Goal: Check status: Check status

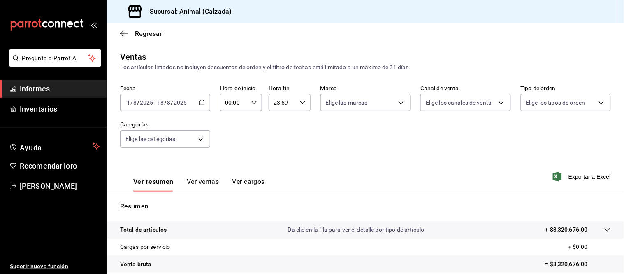
scroll to position [121, 0]
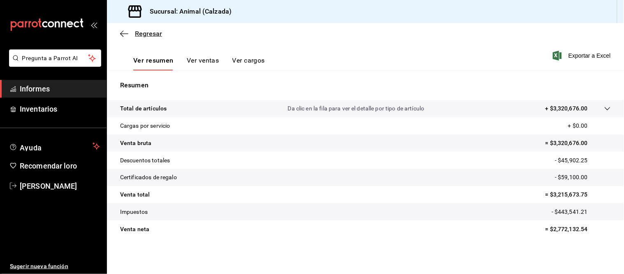
click at [126, 31] on icon "button" at bounding box center [124, 33] width 8 height 7
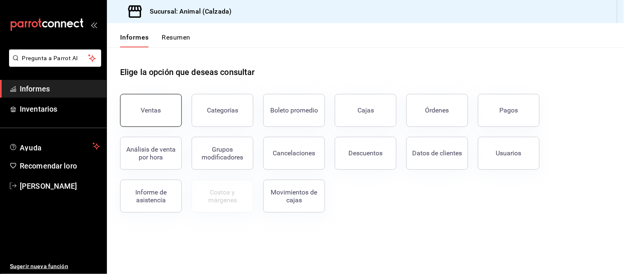
click at [146, 113] on font "Ventas" at bounding box center [151, 110] width 20 height 8
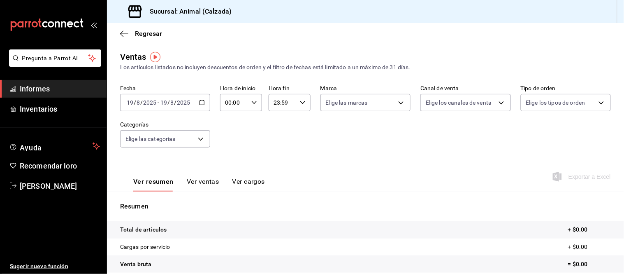
click at [191, 105] on div "[DATE] [DATE]" at bounding box center [175, 102] width 32 height 7
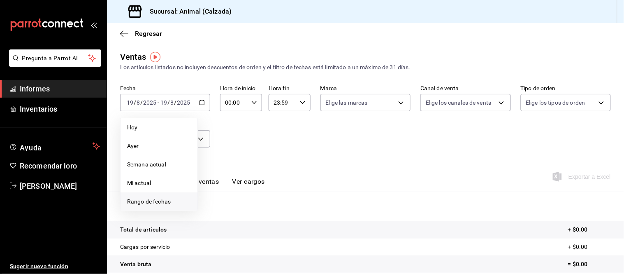
click at [153, 200] on font "Rango de fechas" at bounding box center [149, 201] width 44 height 7
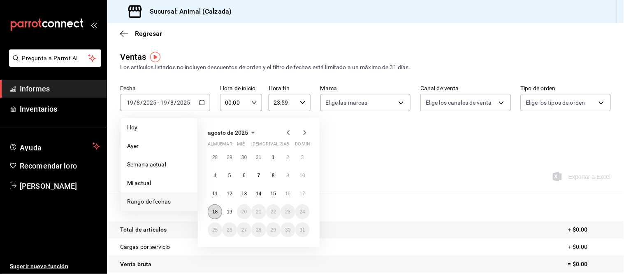
click at [214, 208] on button "18" at bounding box center [215, 211] width 14 height 15
